Goal: Task Accomplishment & Management: Complete application form

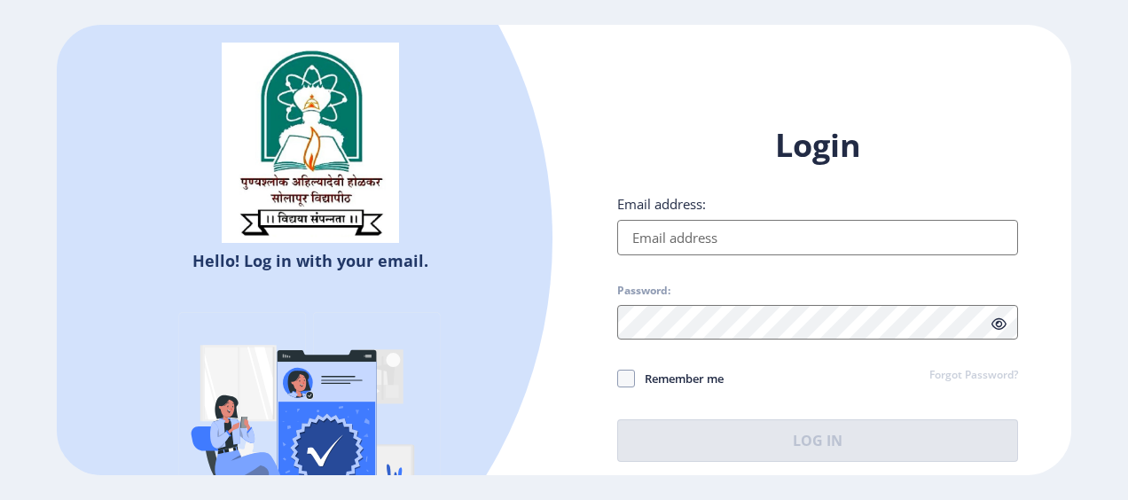
click at [650, 240] on input "Email address:" at bounding box center [817, 237] width 401 height 35
type input "[EMAIL_ADDRESS][DOMAIN_NAME]"
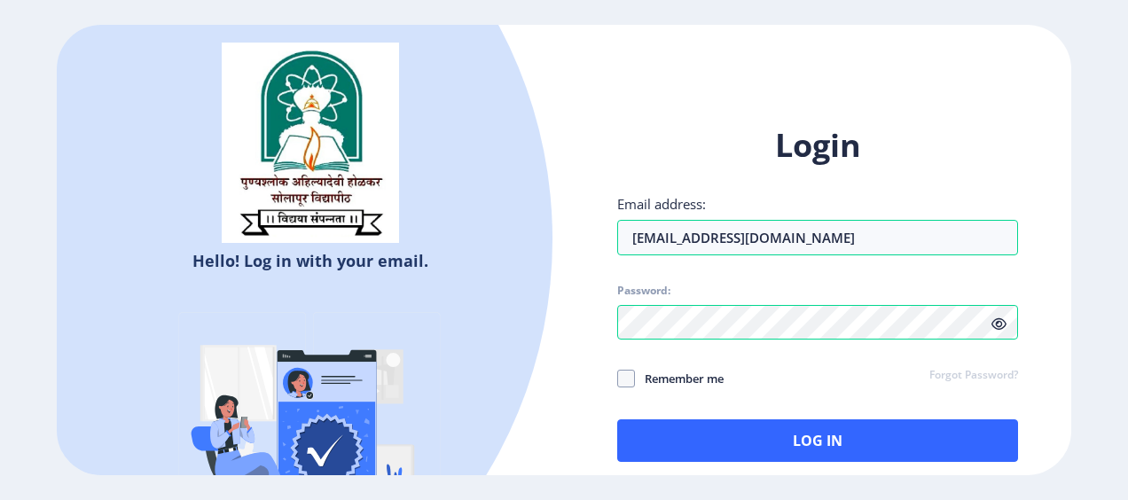
click at [660, 380] on span "Remember me" at bounding box center [679, 378] width 89 height 21
click at [618, 379] on input "Remember me" at bounding box center [617, 378] width 1 height 1
checkbox input "true"
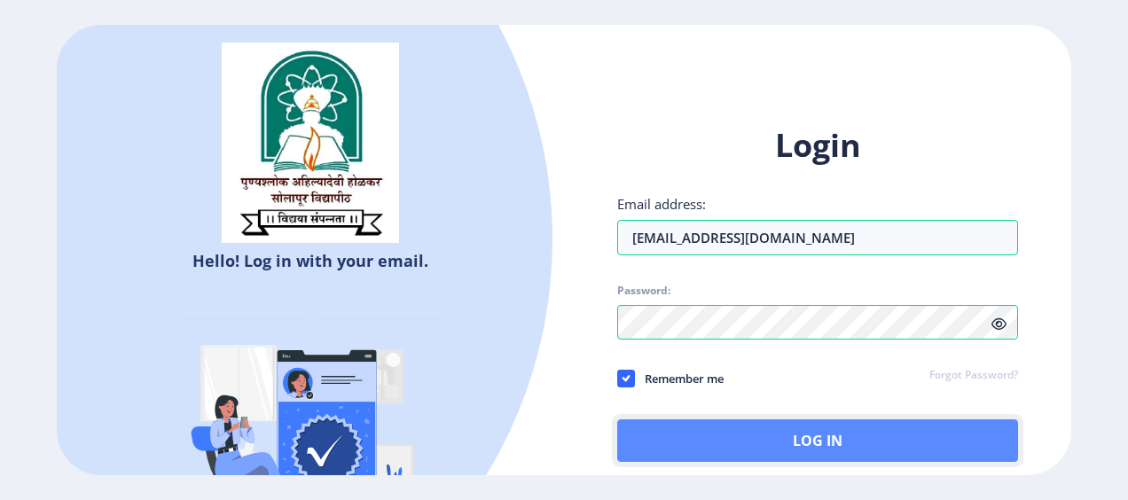
click at [667, 433] on button "Log In" at bounding box center [817, 441] width 401 height 43
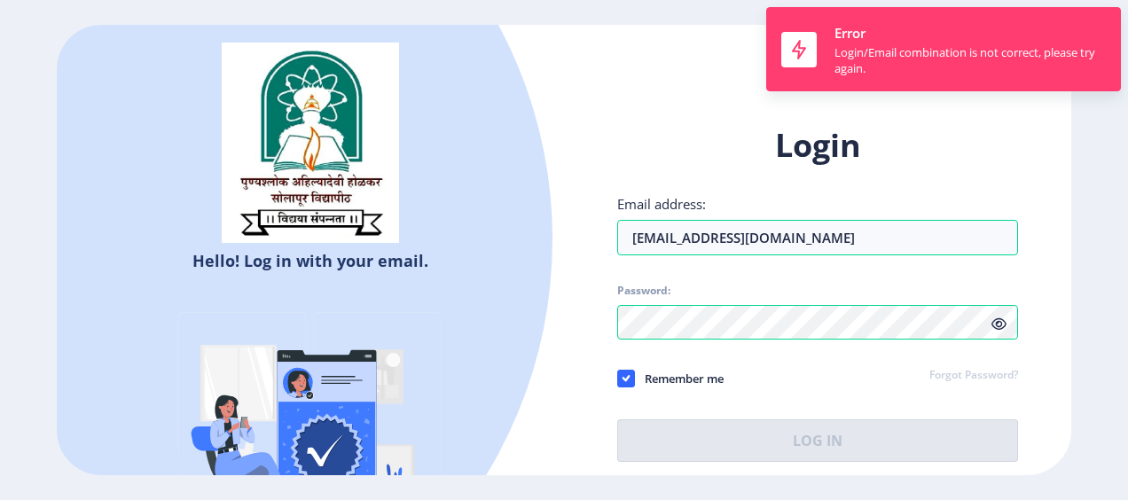
click at [995, 330] on div "Login Email address: [EMAIL_ADDRESS][DOMAIN_NAME] Password: Remember me Forgot …" at bounding box center [817, 293] width 401 height 338
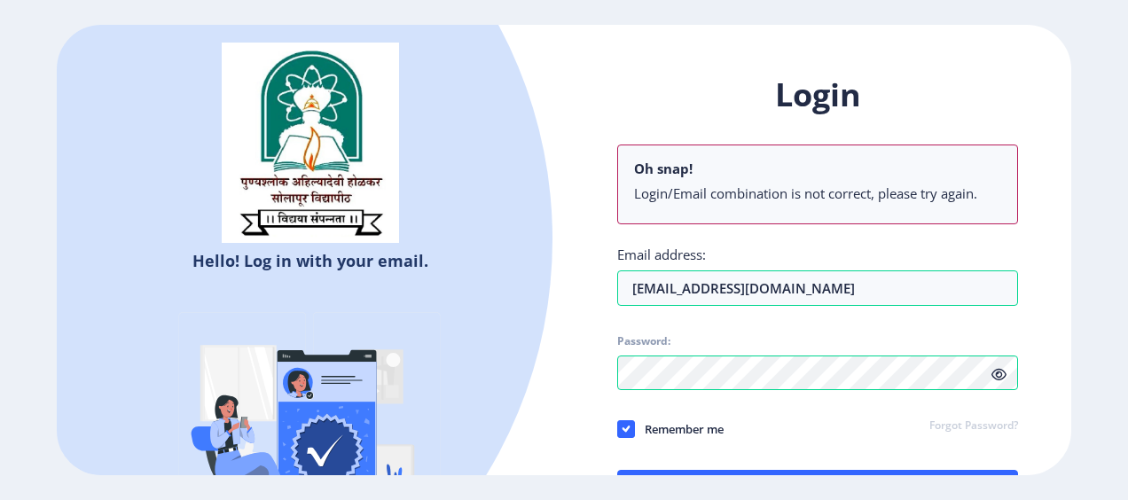
click at [1003, 365] on span at bounding box center [999, 374] width 15 height 18
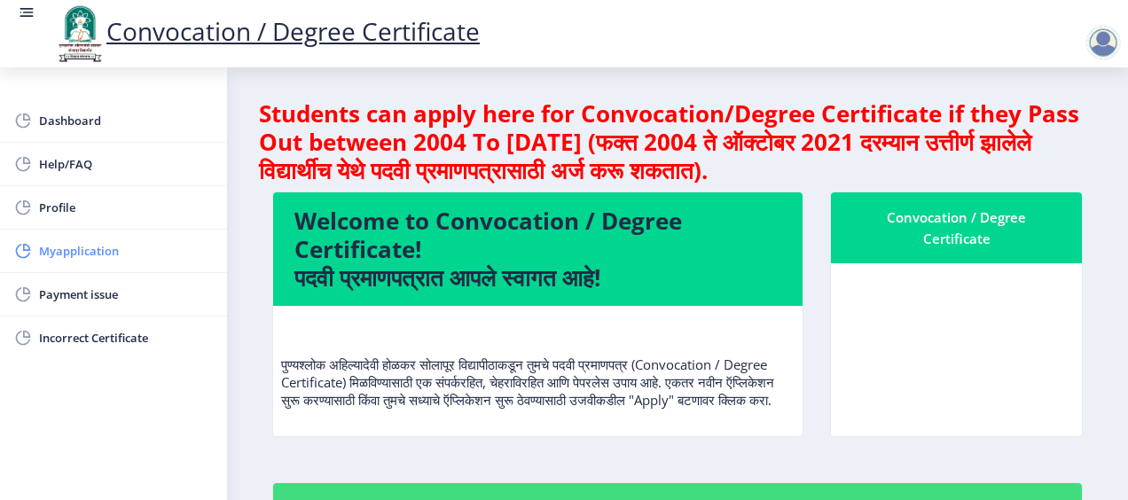
click at [185, 235] on link "Myapplication" at bounding box center [113, 251] width 227 height 43
